Goal: Navigation & Orientation: Find specific page/section

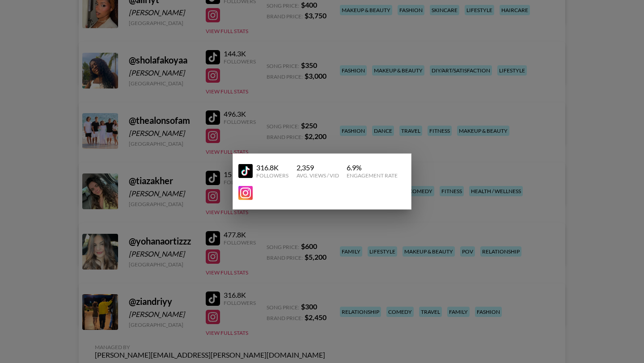
scroll to position [215, 0]
click at [36, 108] on div at bounding box center [322, 181] width 644 height 363
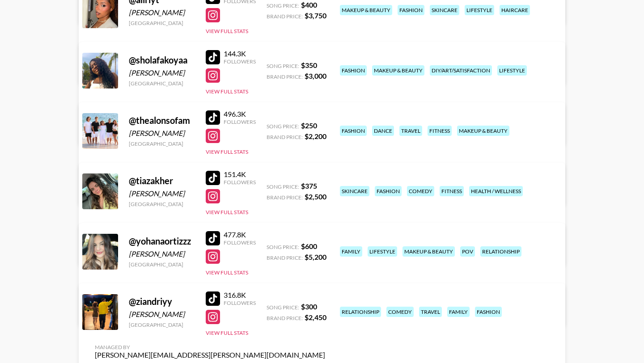
click at [214, 58] on div at bounding box center [213, 57] width 14 height 14
click at [214, 176] on div at bounding box center [213, 178] width 14 height 14
click at [213, 76] on div at bounding box center [213, 75] width 14 height 14
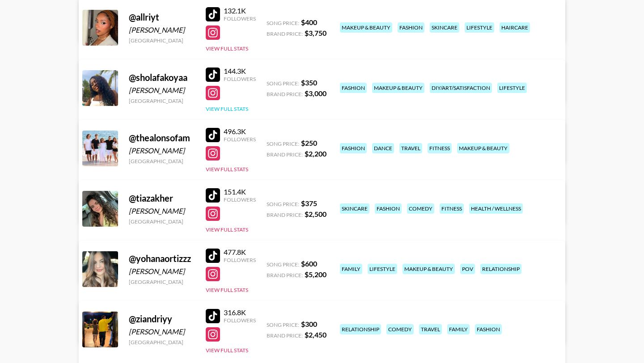
scroll to position [190, 0]
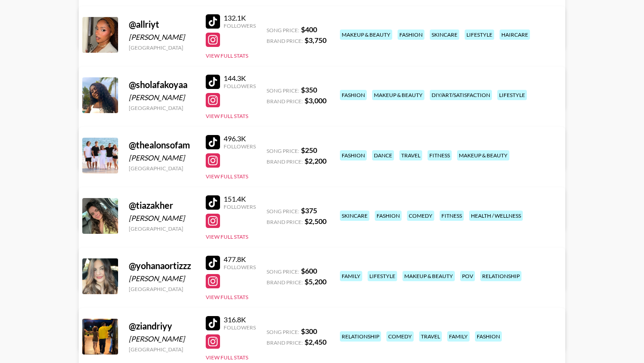
click at [215, 21] on div at bounding box center [213, 21] width 14 height 14
click at [213, 229] on div "151.4K Followers View Full Stats" at bounding box center [231, 216] width 50 height 50
click at [213, 219] on div at bounding box center [213, 221] width 14 height 14
click at [212, 202] on div at bounding box center [213, 202] width 14 height 14
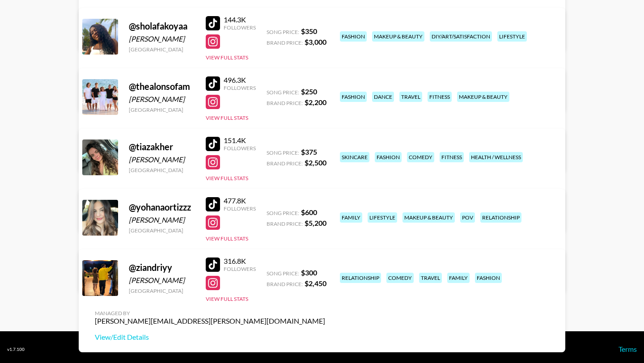
scroll to position [251, 0]
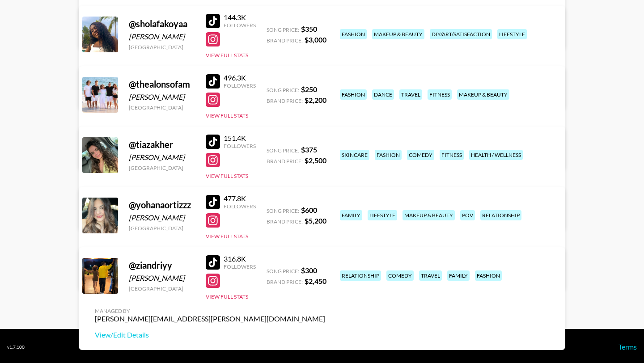
click at [215, 202] on div at bounding box center [213, 202] width 14 height 14
click at [213, 221] on div at bounding box center [213, 220] width 14 height 14
click at [207, 198] on div at bounding box center [213, 202] width 14 height 14
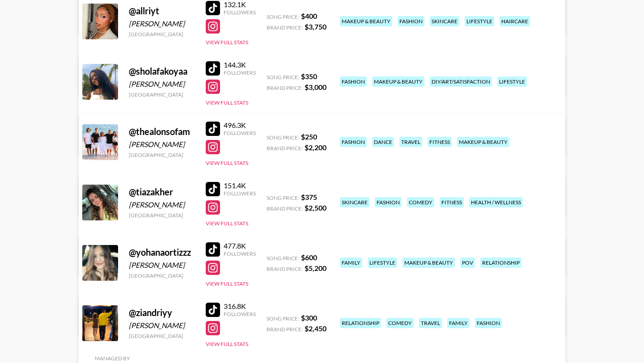
scroll to position [202, 0]
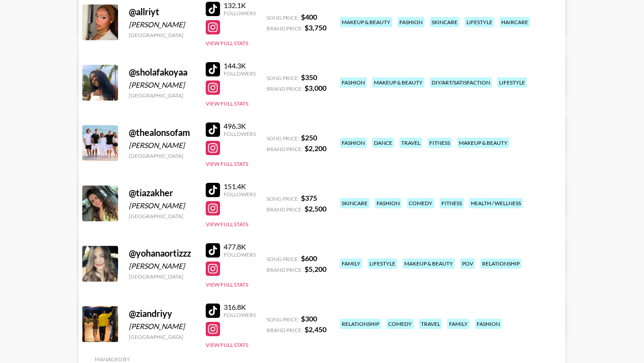
click at [213, 68] on div at bounding box center [213, 69] width 14 height 14
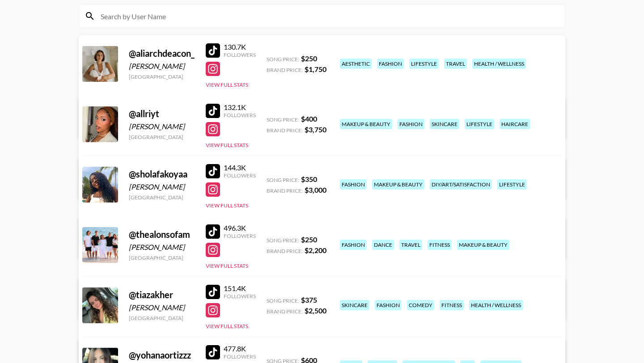
scroll to position [69, 0]
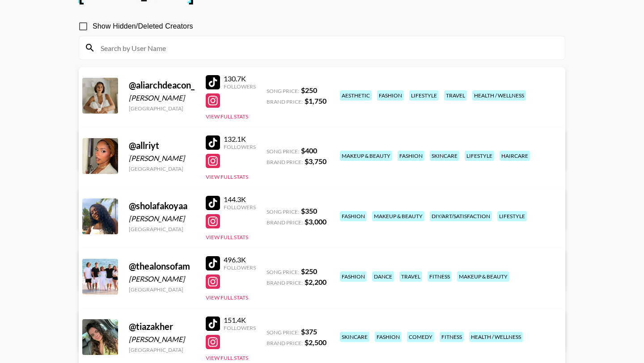
click at [215, 80] on div at bounding box center [213, 82] width 14 height 14
